Goal: Use online tool/utility: Utilize a website feature to perform a specific function

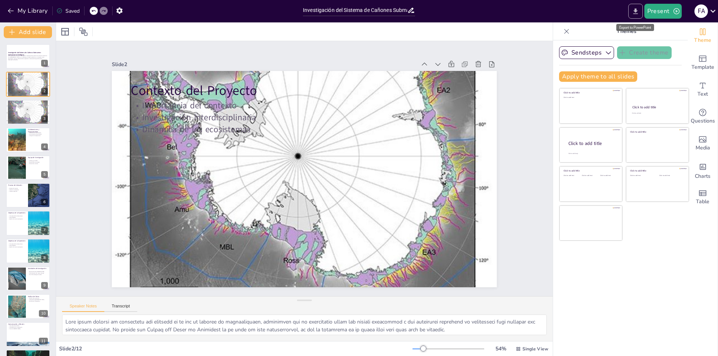
click at [639, 10] on icon "Export to PowerPoint" at bounding box center [636, 11] width 8 height 8
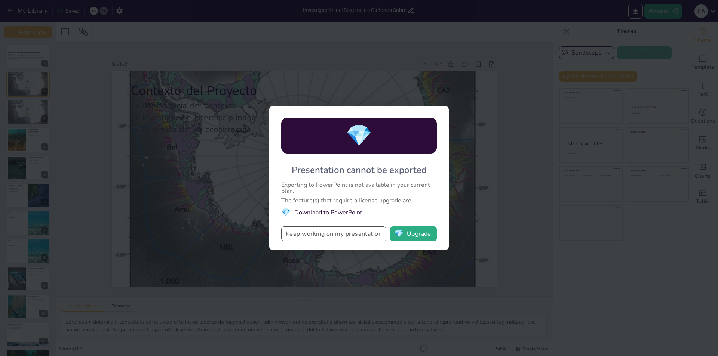
click at [364, 235] on button "Keep working on my presentation" at bounding box center [333, 234] width 105 height 15
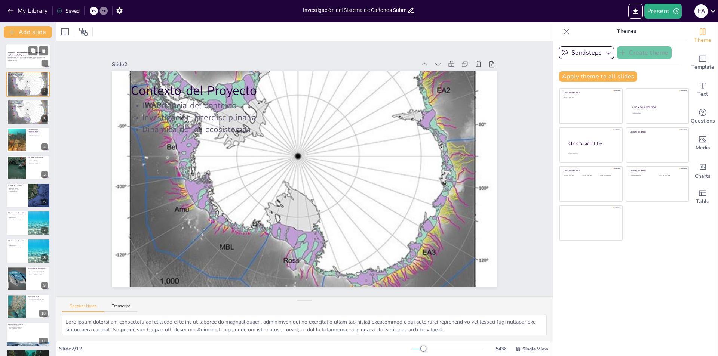
click at [27, 57] on p "Esta presentación aborda la investigación interdisciplinaria sobre los cañones …" at bounding box center [28, 57] width 40 height 4
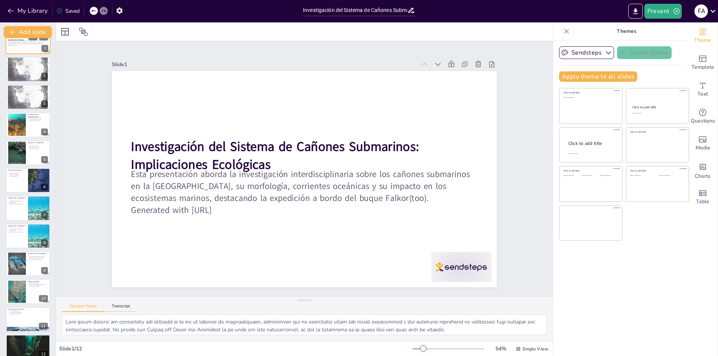
scroll to position [25, 0]
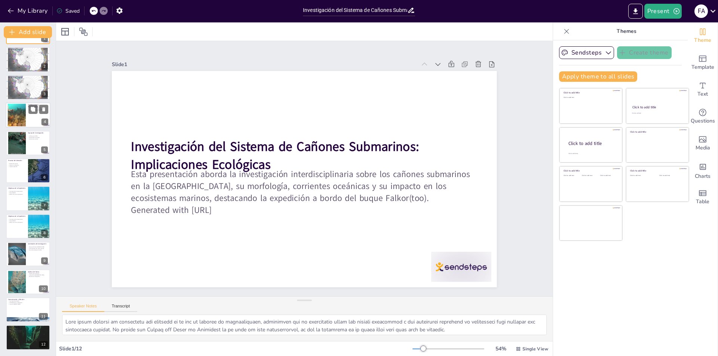
click at [24, 111] on div at bounding box center [17, 115] width 41 height 23
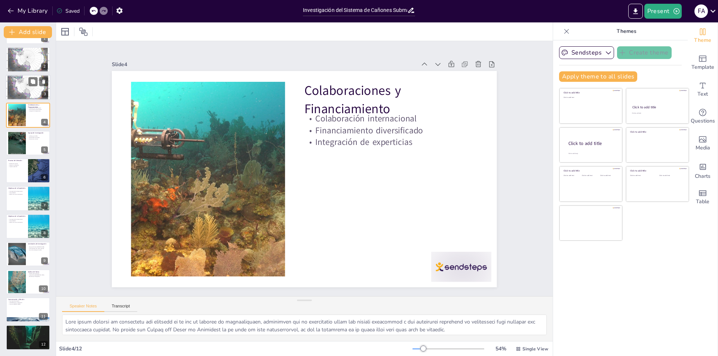
scroll to position [0, 0]
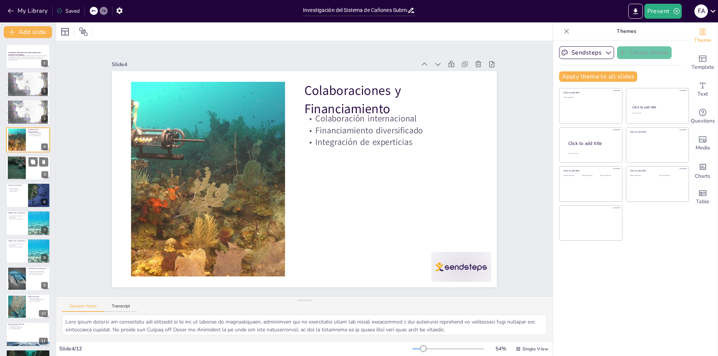
click at [15, 166] on div at bounding box center [17, 167] width 40 height 23
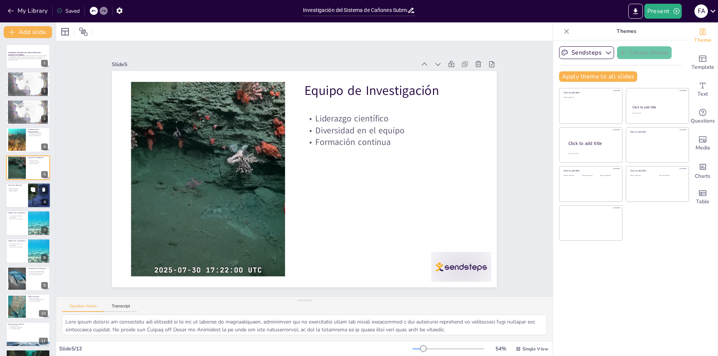
click at [21, 197] on div at bounding box center [28, 195] width 45 height 25
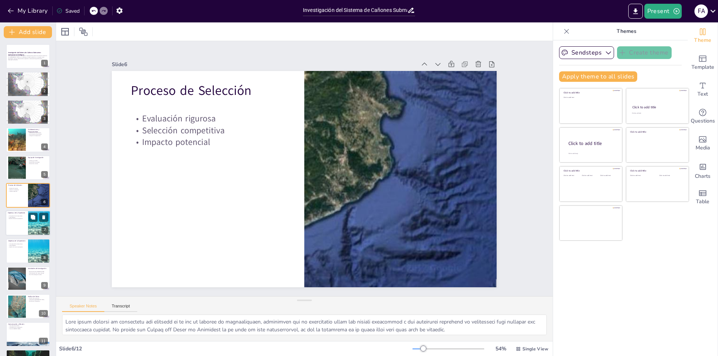
click at [24, 221] on div at bounding box center [28, 223] width 45 height 25
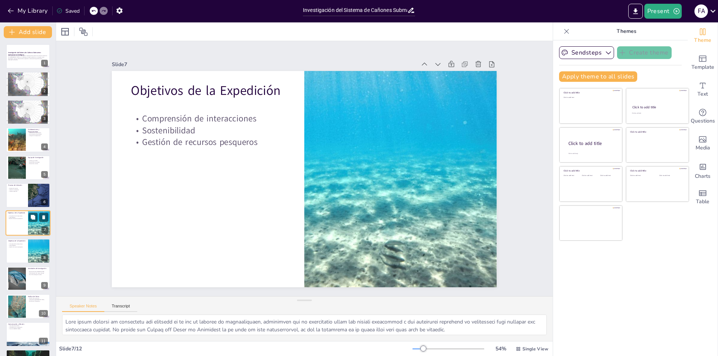
scroll to position [25, 0]
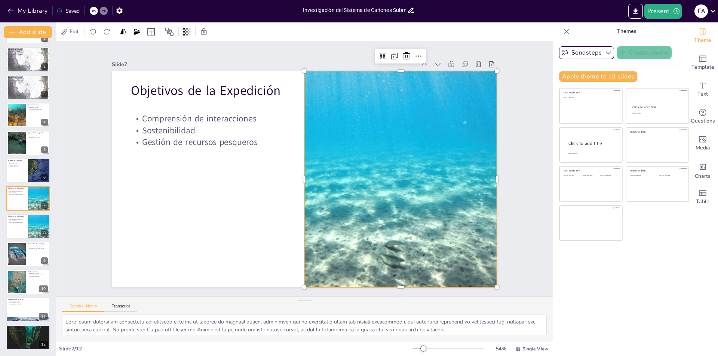
click at [327, 213] on div at bounding box center [400, 179] width 361 height 217
click at [23, 228] on div at bounding box center [28, 226] width 45 height 25
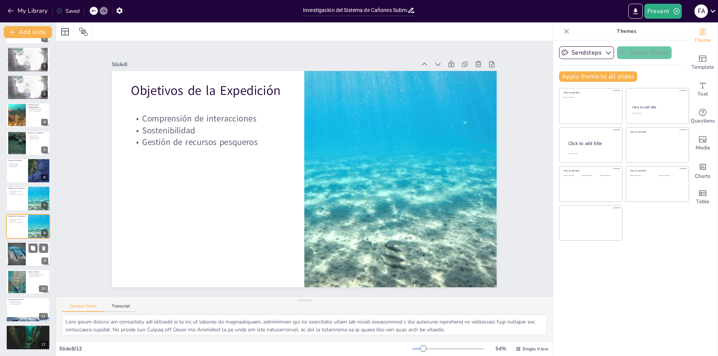
click at [21, 247] on div at bounding box center [17, 254] width 30 height 23
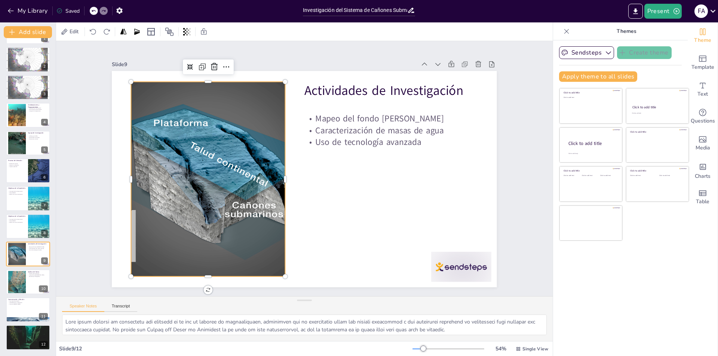
click at [221, 191] on div at bounding box center [207, 179] width 257 height 195
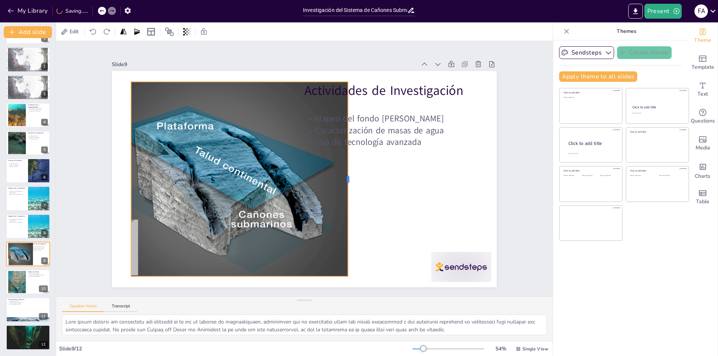
drag, startPoint x: 279, startPoint y: 178, endPoint x: 342, endPoint y: 182, distance: 62.9
click at [348, 182] on div at bounding box center [351, 179] width 6 height 195
click at [259, 169] on div at bounding box center [213, 186] width 269 height 209
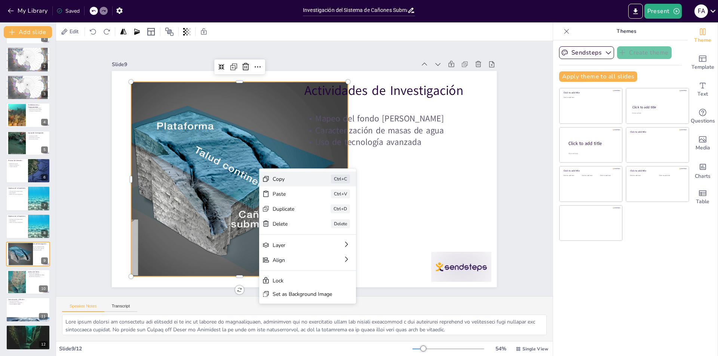
click at [288, 181] on div "Copy" at bounding box center [291, 179] width 37 height 7
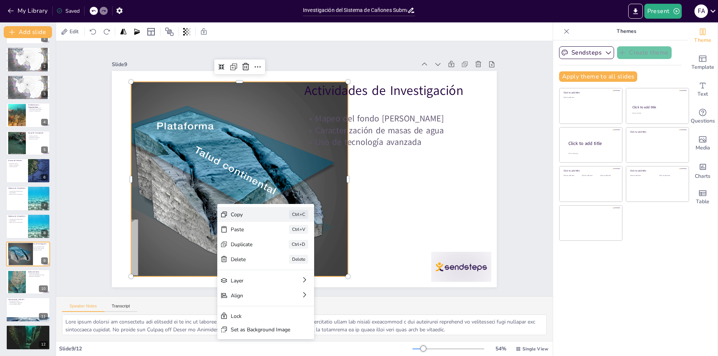
click at [236, 214] on div "Copy" at bounding box center [249, 214] width 37 height 7
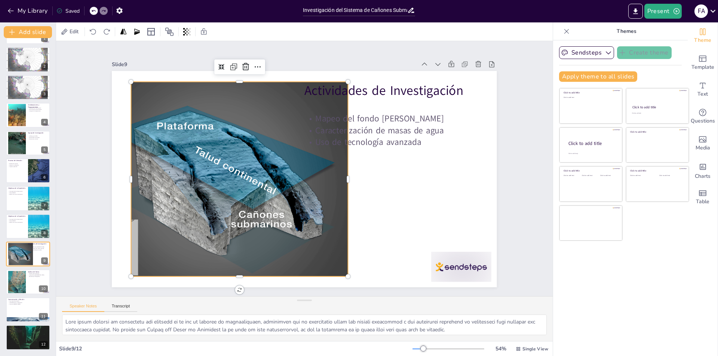
click at [348, 235] on div at bounding box center [351, 179] width 6 height 195
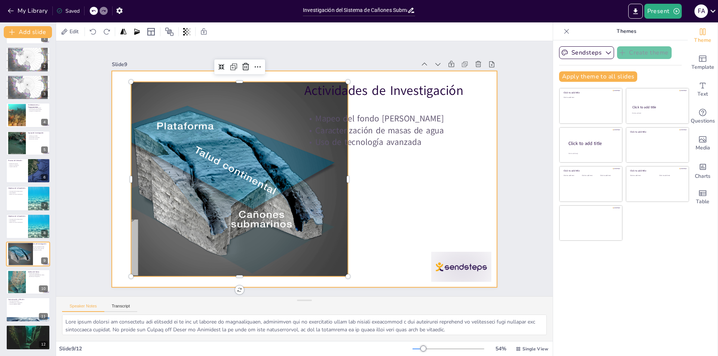
click at [365, 239] on div at bounding box center [304, 179] width 385 height 217
click at [194, 178] on div at bounding box center [213, 186] width 269 height 209
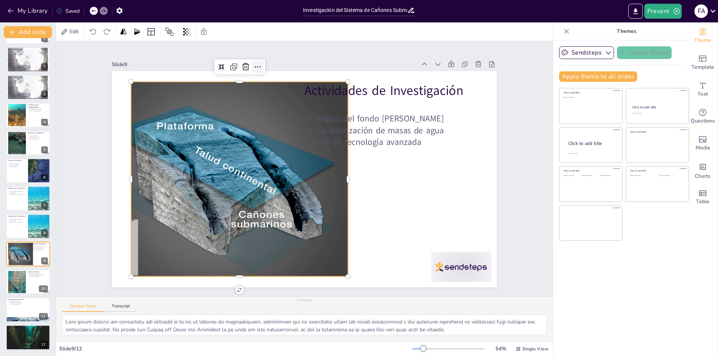
click at [253, 63] on icon at bounding box center [257, 66] width 9 height 9
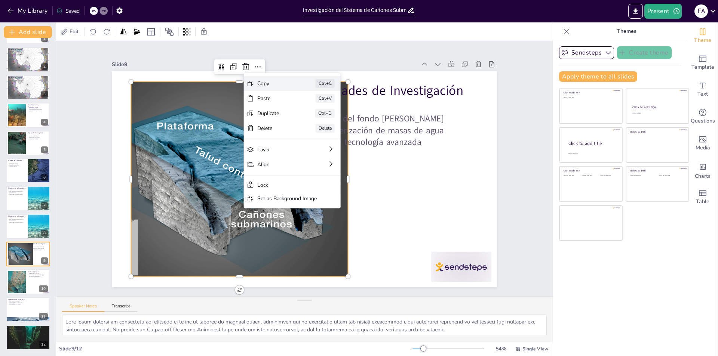
click at [266, 84] on div "Copy" at bounding box center [275, 83] width 37 height 7
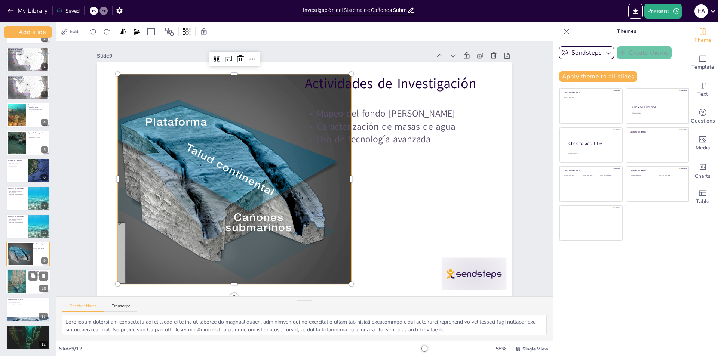
click at [25, 281] on div at bounding box center [16, 282] width 30 height 23
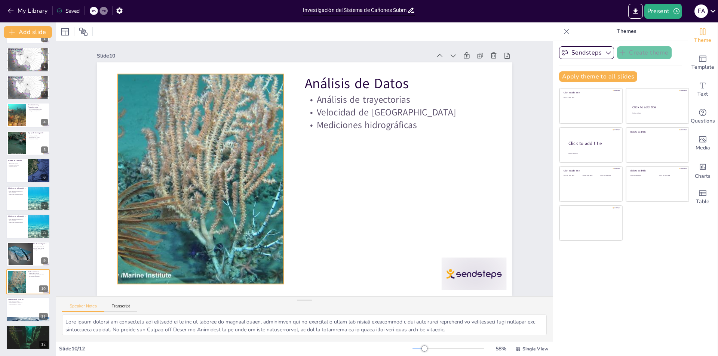
scroll to position [5, 0]
click at [19, 310] on div at bounding box center [28, 309] width 45 height 25
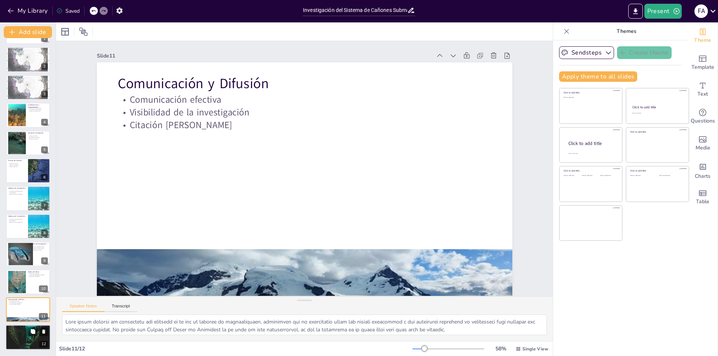
scroll to position [0, 0]
click at [24, 336] on div at bounding box center [28, 338] width 45 height 30
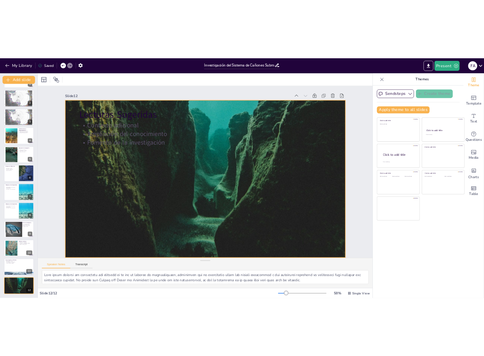
scroll to position [5, 0]
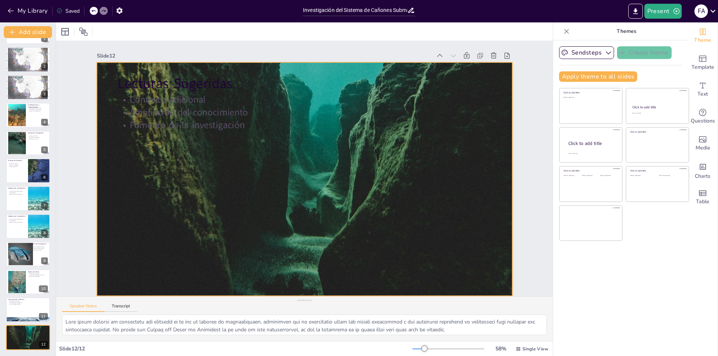
click at [262, 184] on div at bounding box center [305, 179] width 416 height 277
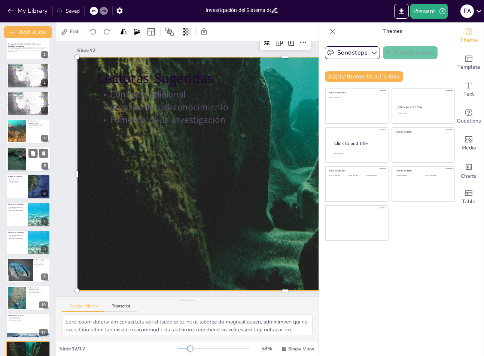
scroll to position [0, 0]
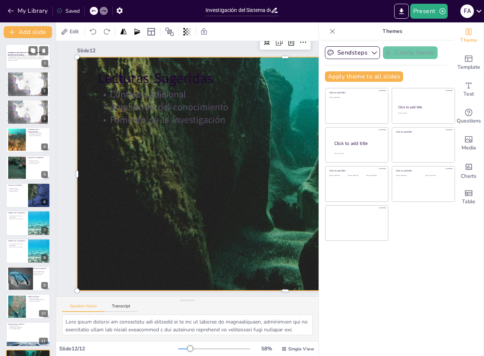
click at [20, 62] on div at bounding box center [28, 56] width 45 height 25
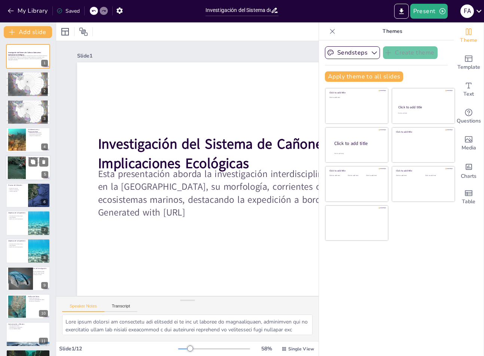
click at [27, 169] on div at bounding box center [28, 167] width 45 height 25
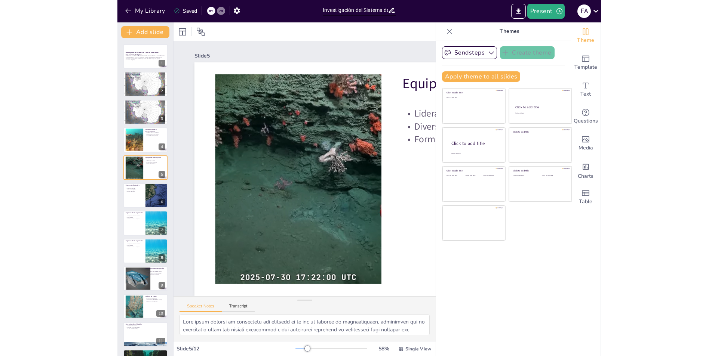
scroll to position [25, 0]
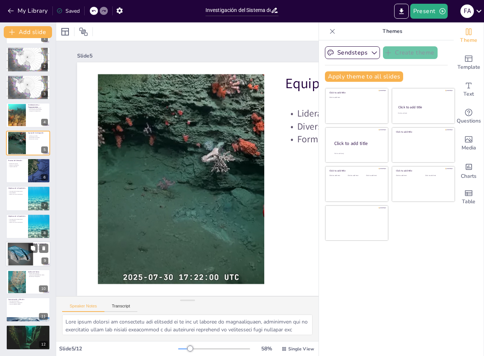
click at [25, 243] on div at bounding box center [17, 255] width 31 height 25
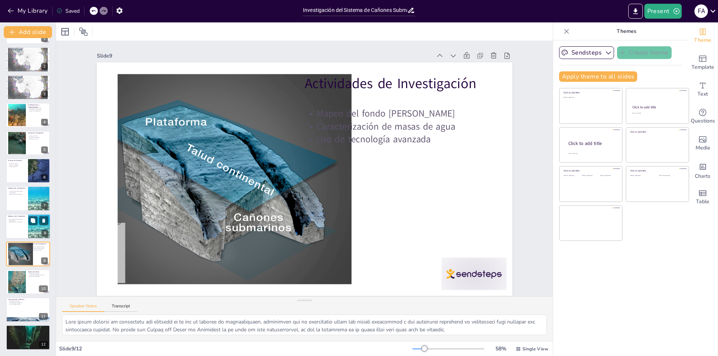
click at [23, 225] on div at bounding box center [28, 226] width 45 height 25
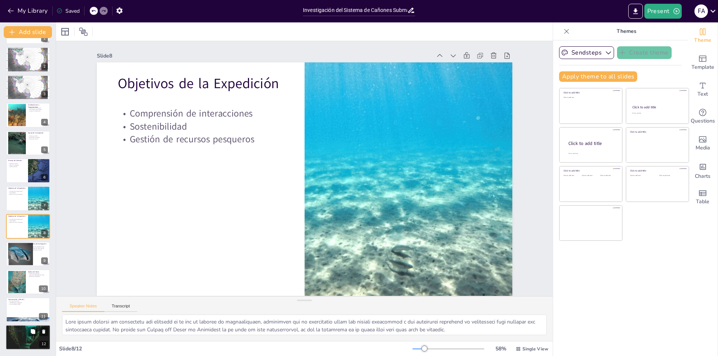
click at [26, 330] on p "Ampliación del conocimiento" at bounding box center [28, 330] width 40 height 1
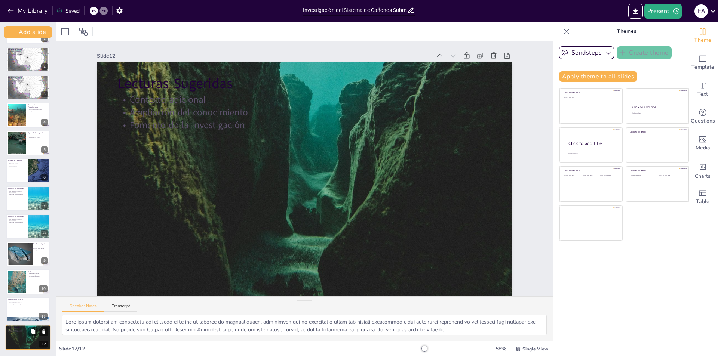
scroll to position [5, 0]
click at [16, 228] on div at bounding box center [28, 226] width 45 height 25
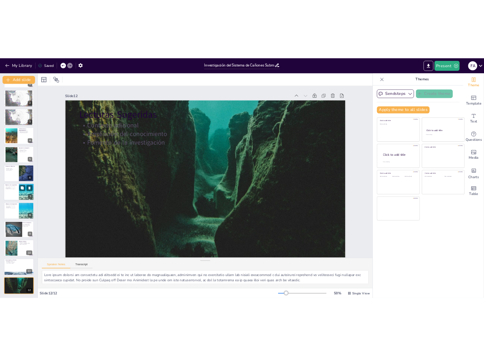
scroll to position [0, 0]
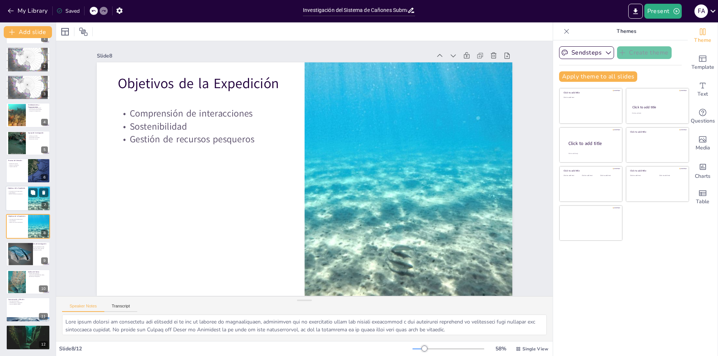
click at [18, 208] on div at bounding box center [28, 198] width 45 height 25
click at [21, 232] on div at bounding box center [28, 226] width 45 height 25
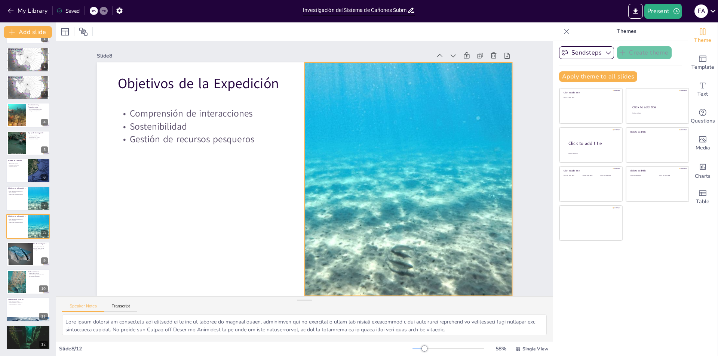
click at [412, 178] on div at bounding box center [408, 179] width 390 height 234
